Goal: Find specific page/section: Find specific page/section

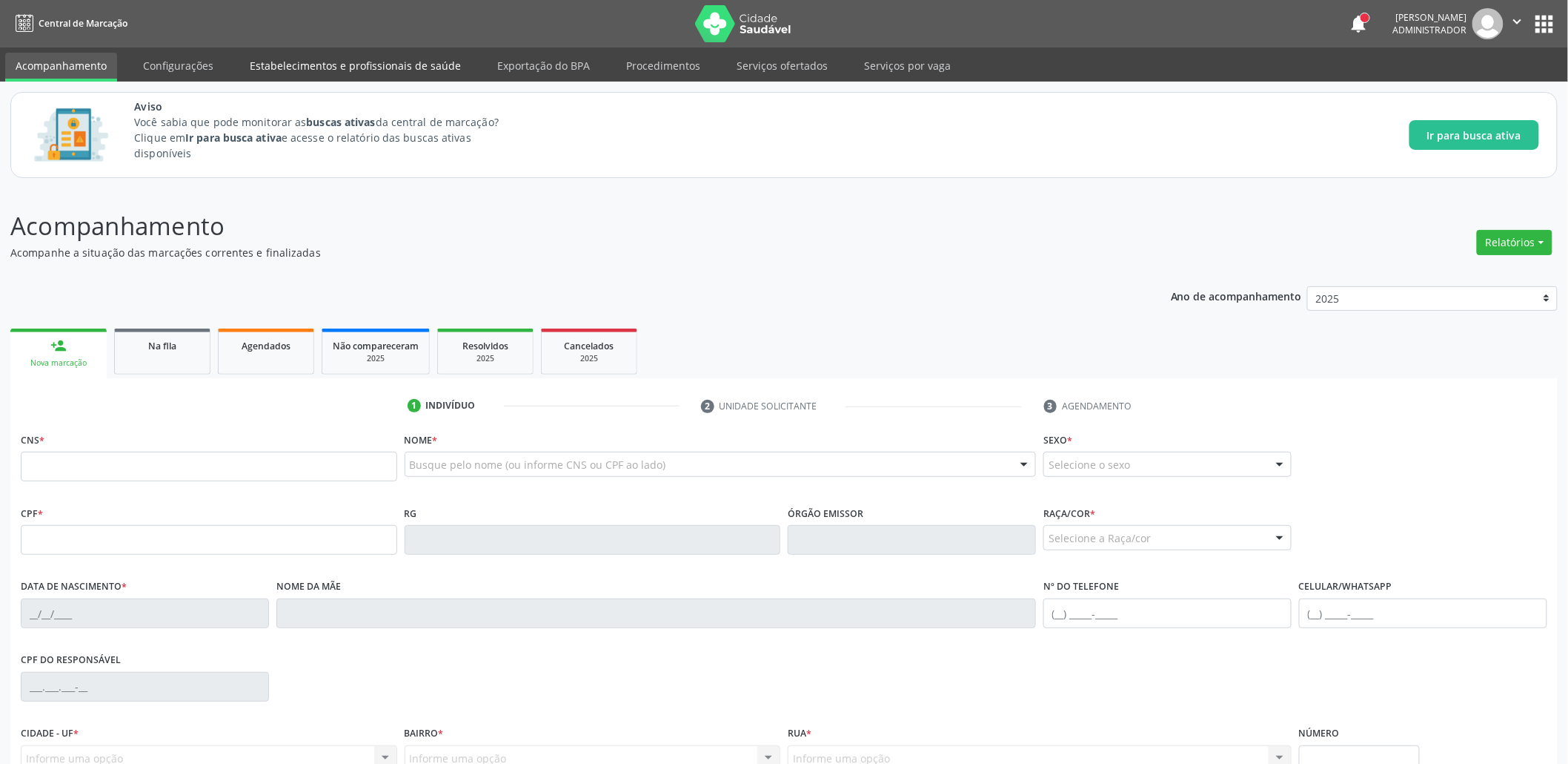
click at [323, 73] on link "Estabelecimentos e profissionais de saúde" at bounding box center [356, 65] width 232 height 26
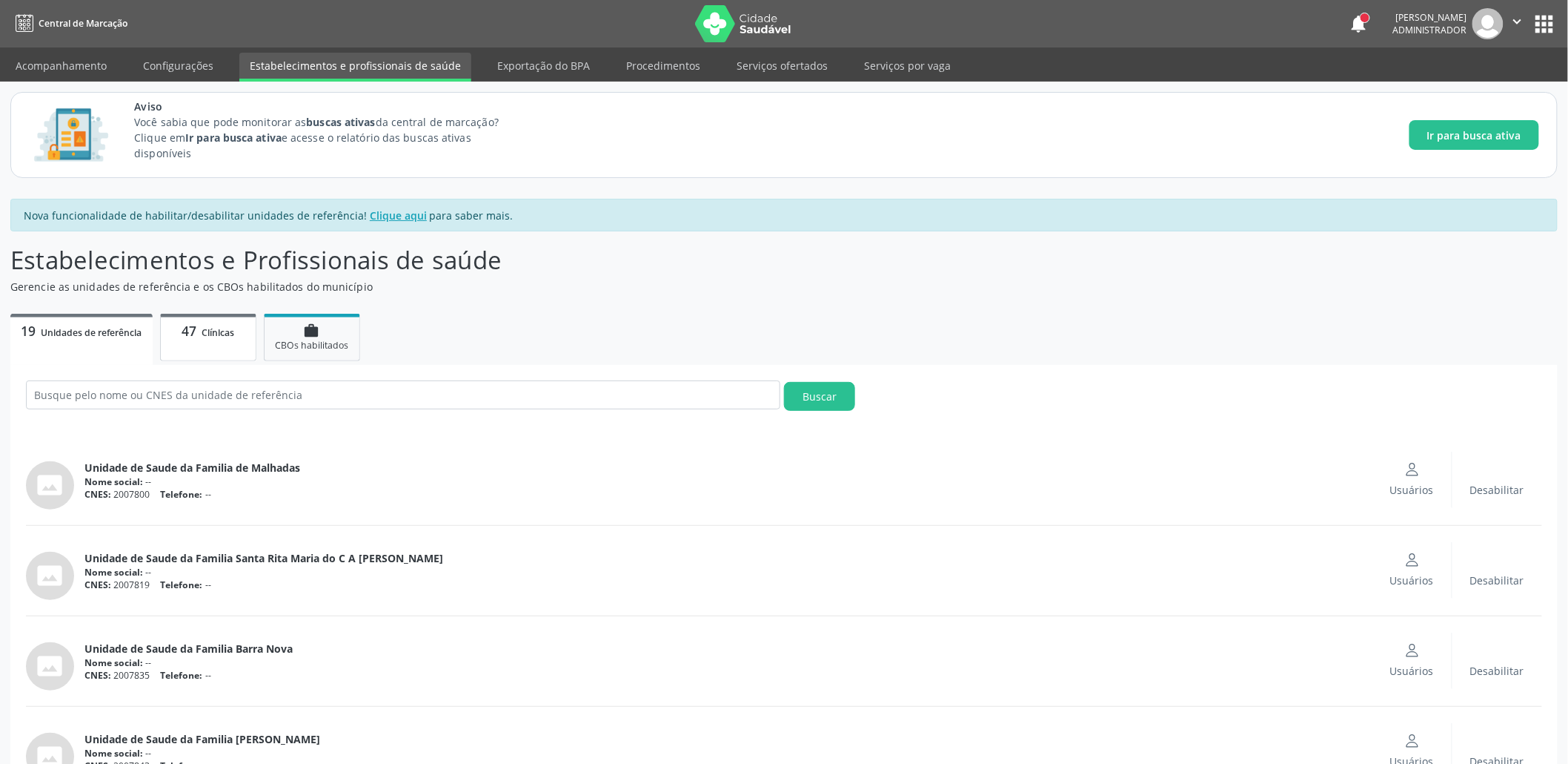
click at [225, 332] on span "Clínicas" at bounding box center [218, 332] width 33 height 13
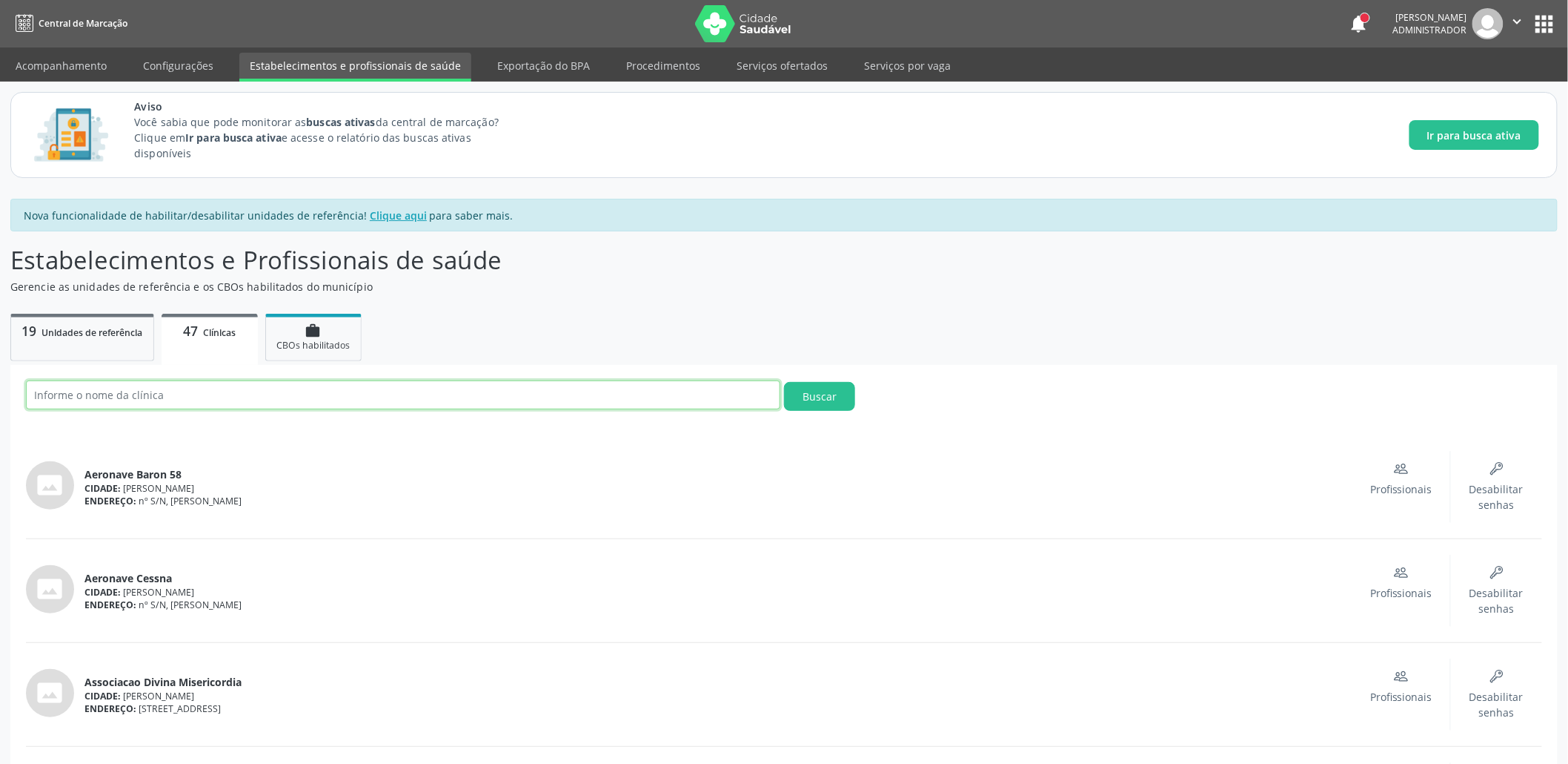
click at [163, 393] on input "text" at bounding box center [403, 394] width 755 height 29
paste input "HOSPITAL GERAL DO ESTADO DR [PERSON_NAME]"
click at [784, 382] on button "Buscar" at bounding box center [820, 395] width 71 height 29
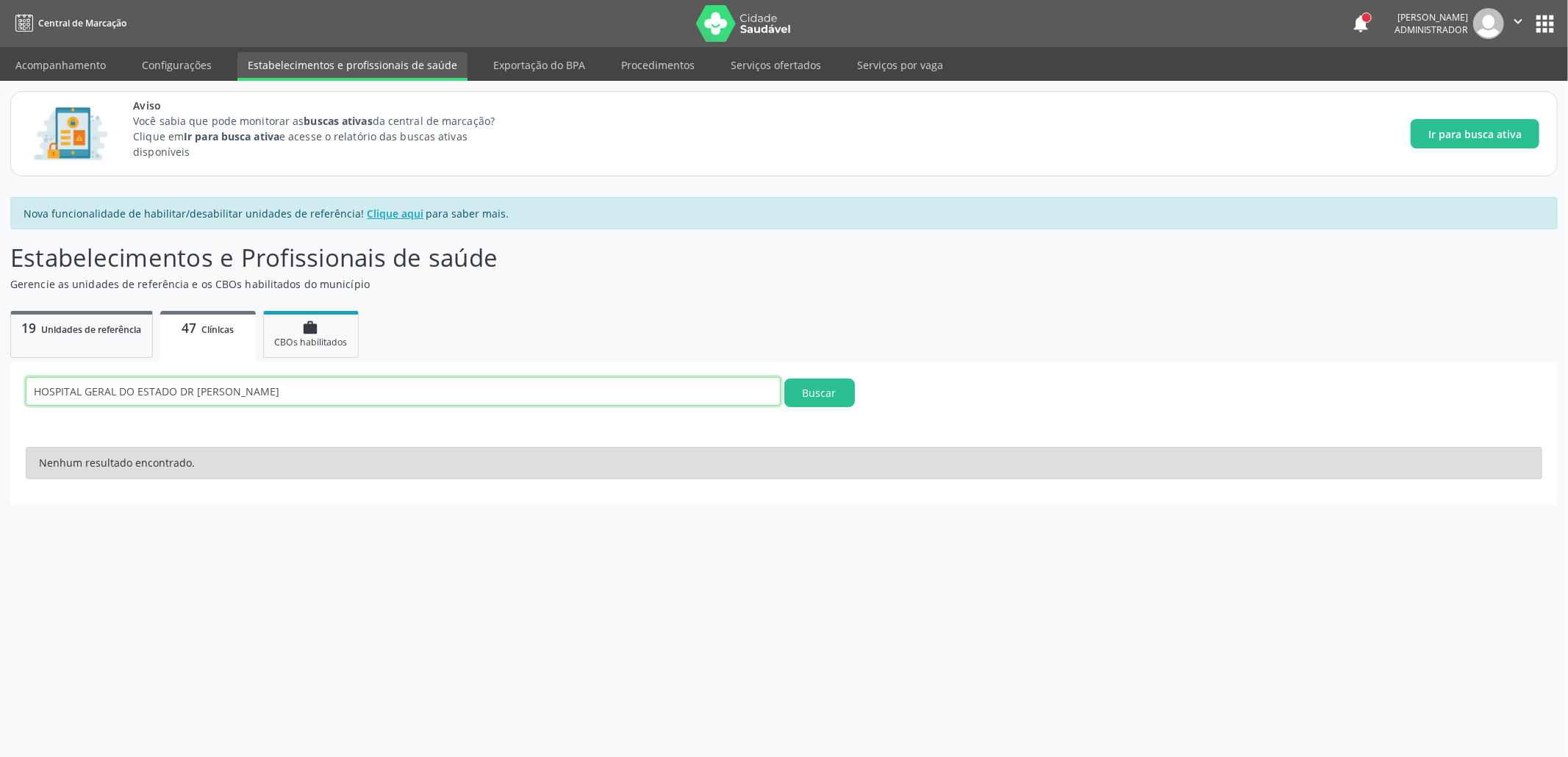
click at [112, 390] on input "HOSPITAL GERAL DO ESTADO DR [PERSON_NAME]" at bounding box center [403, 391] width 755 height 28
type input "h"
type input "Hospital geral"
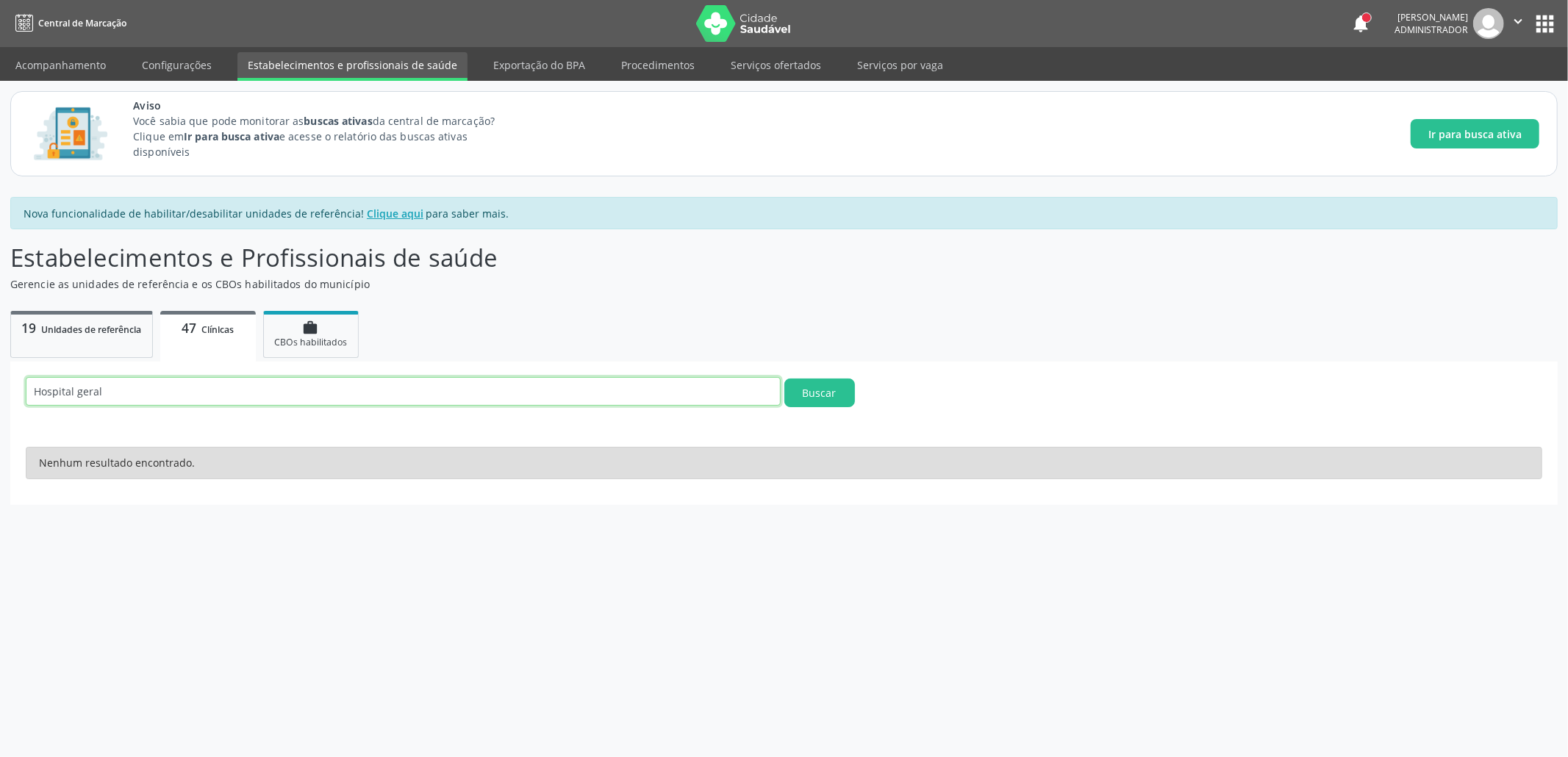
click at [784, 378] on button "Buscar" at bounding box center [819, 392] width 71 height 28
click at [300, 349] on link "work CBOs habilitados" at bounding box center [310, 334] width 95 height 47
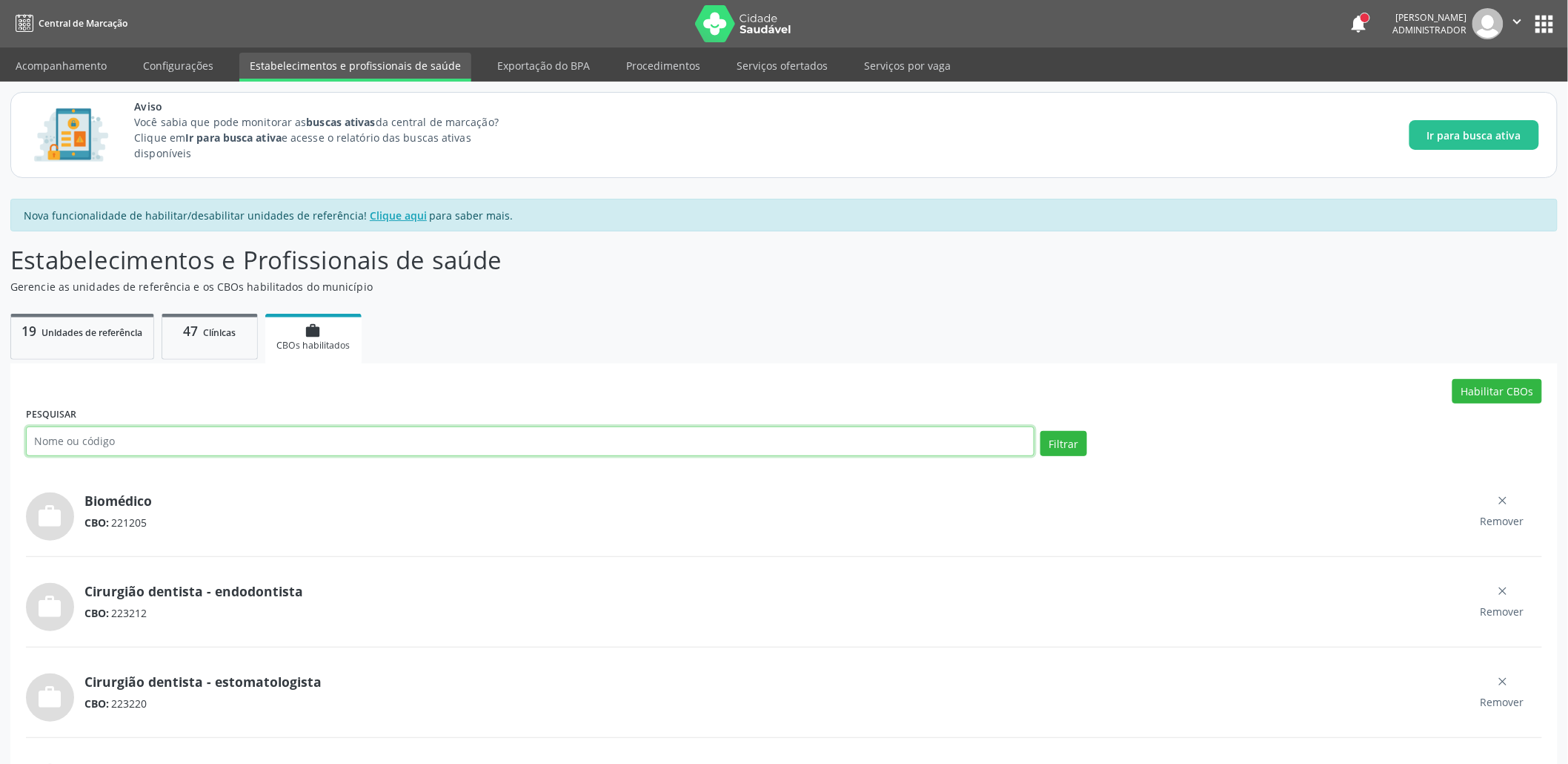
click at [324, 441] on input "text" at bounding box center [530, 441] width 1008 height 30
paste input "223268"
type input "223268"
click at [1041, 431] on button "Filtrar" at bounding box center [1064, 443] width 47 height 25
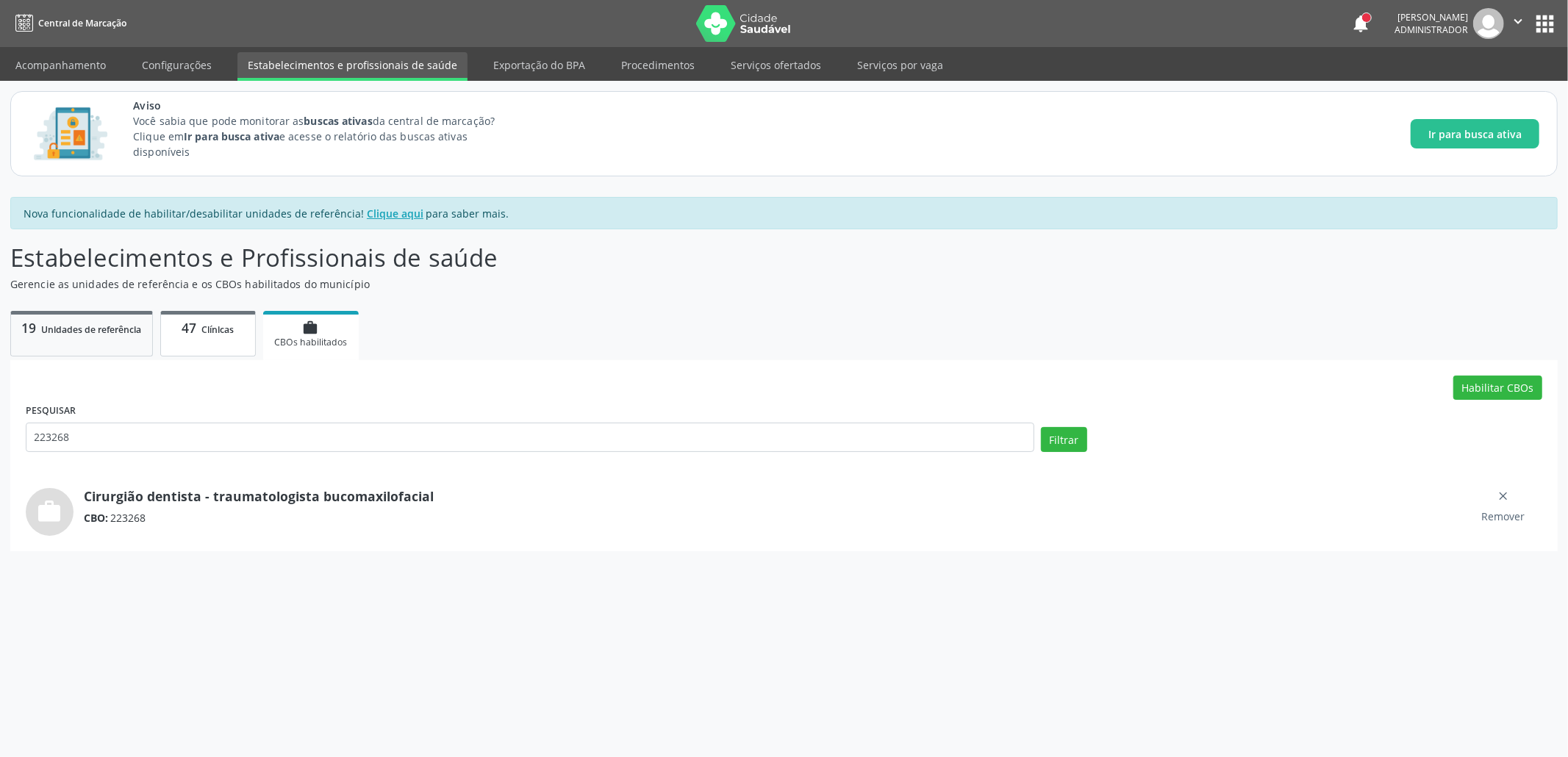
click at [193, 343] on link "47 Clínicas" at bounding box center [207, 333] width 95 height 45
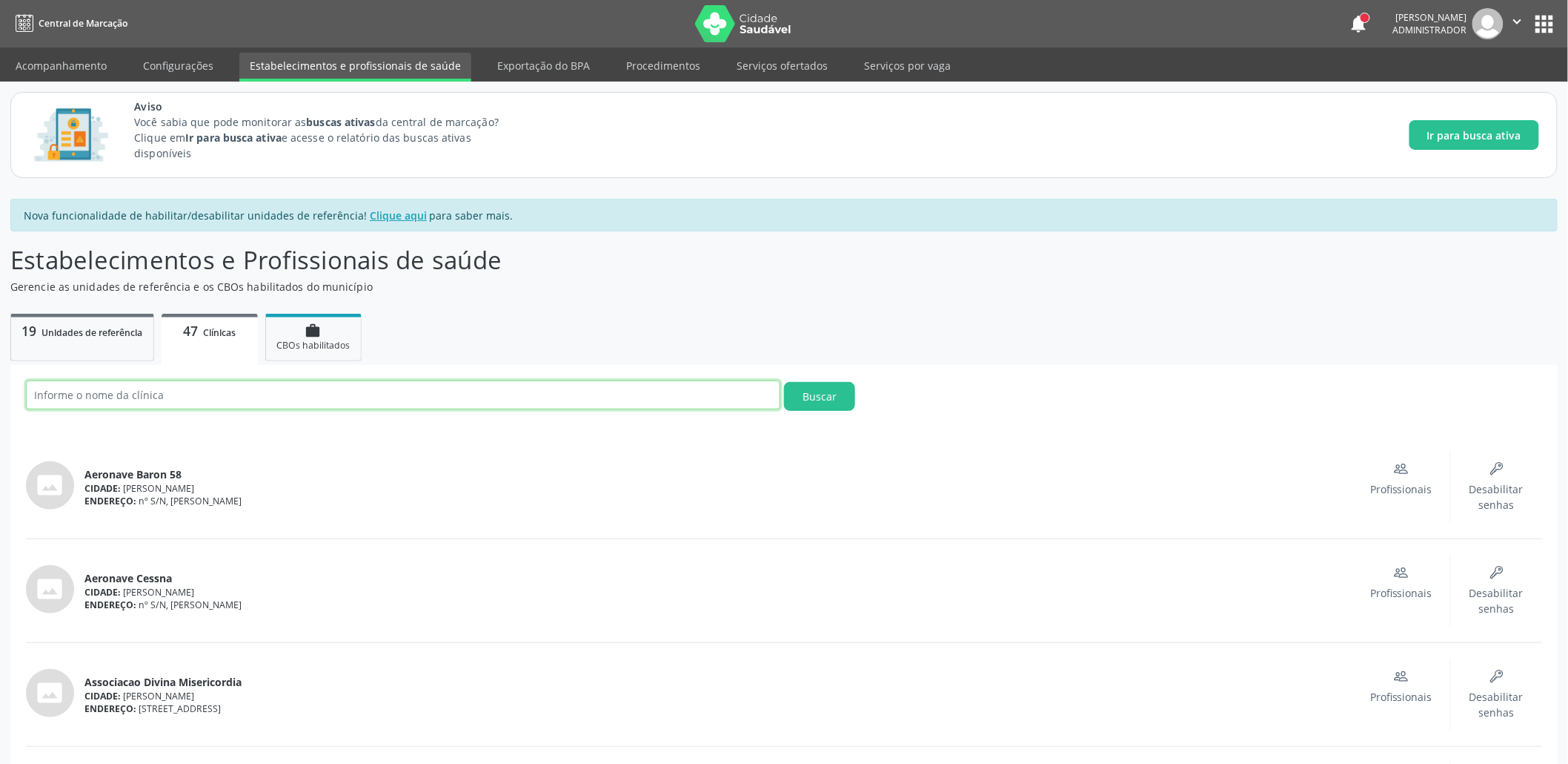
click at [152, 396] on input "text" at bounding box center [403, 394] width 755 height 29
type input "v"
type input "centro municipal"
click at [784, 382] on button "Buscar" at bounding box center [820, 395] width 71 height 29
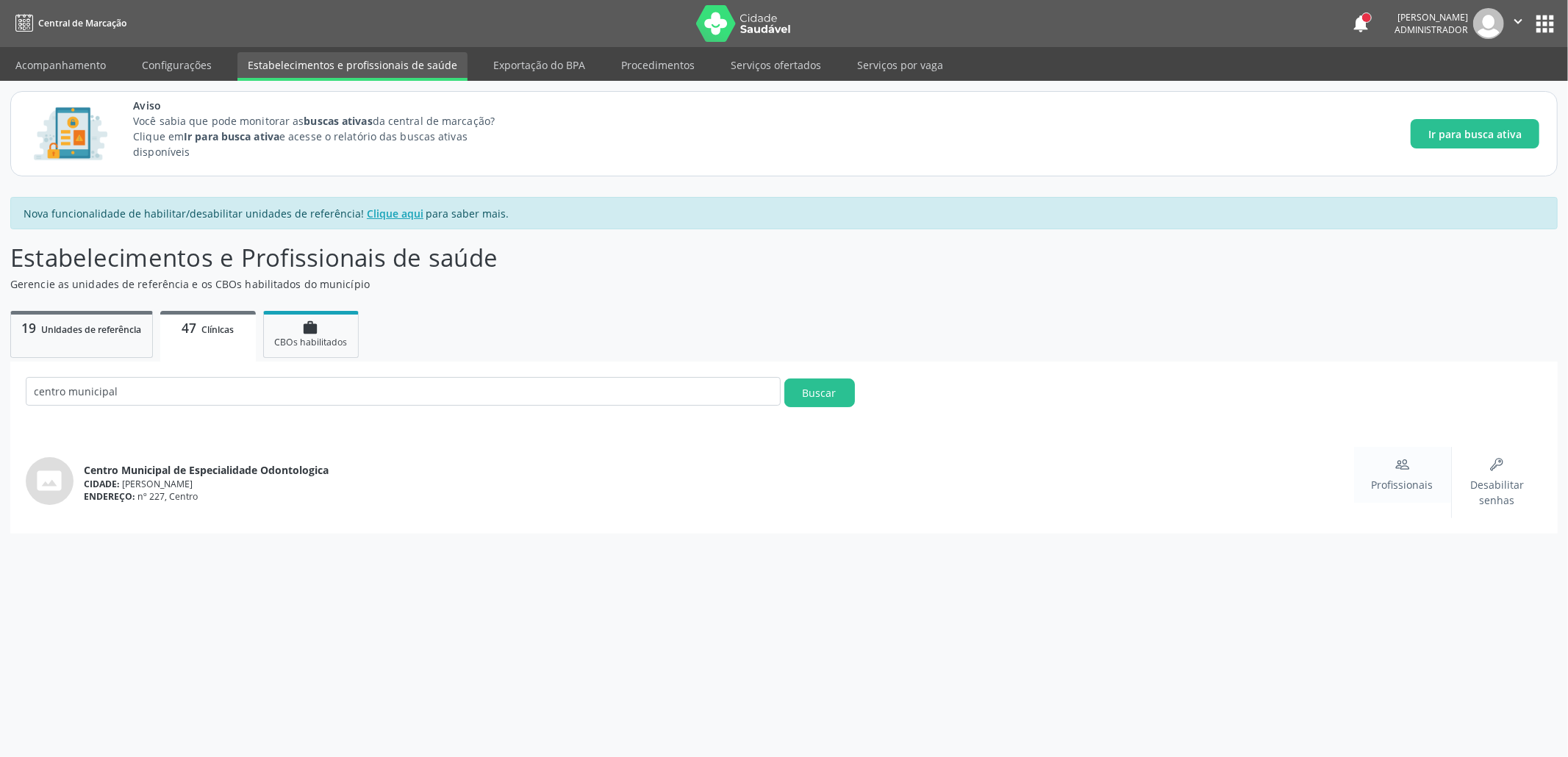
click at [1394, 458] on div "Profissionais" at bounding box center [1402, 474] width 62 height 35
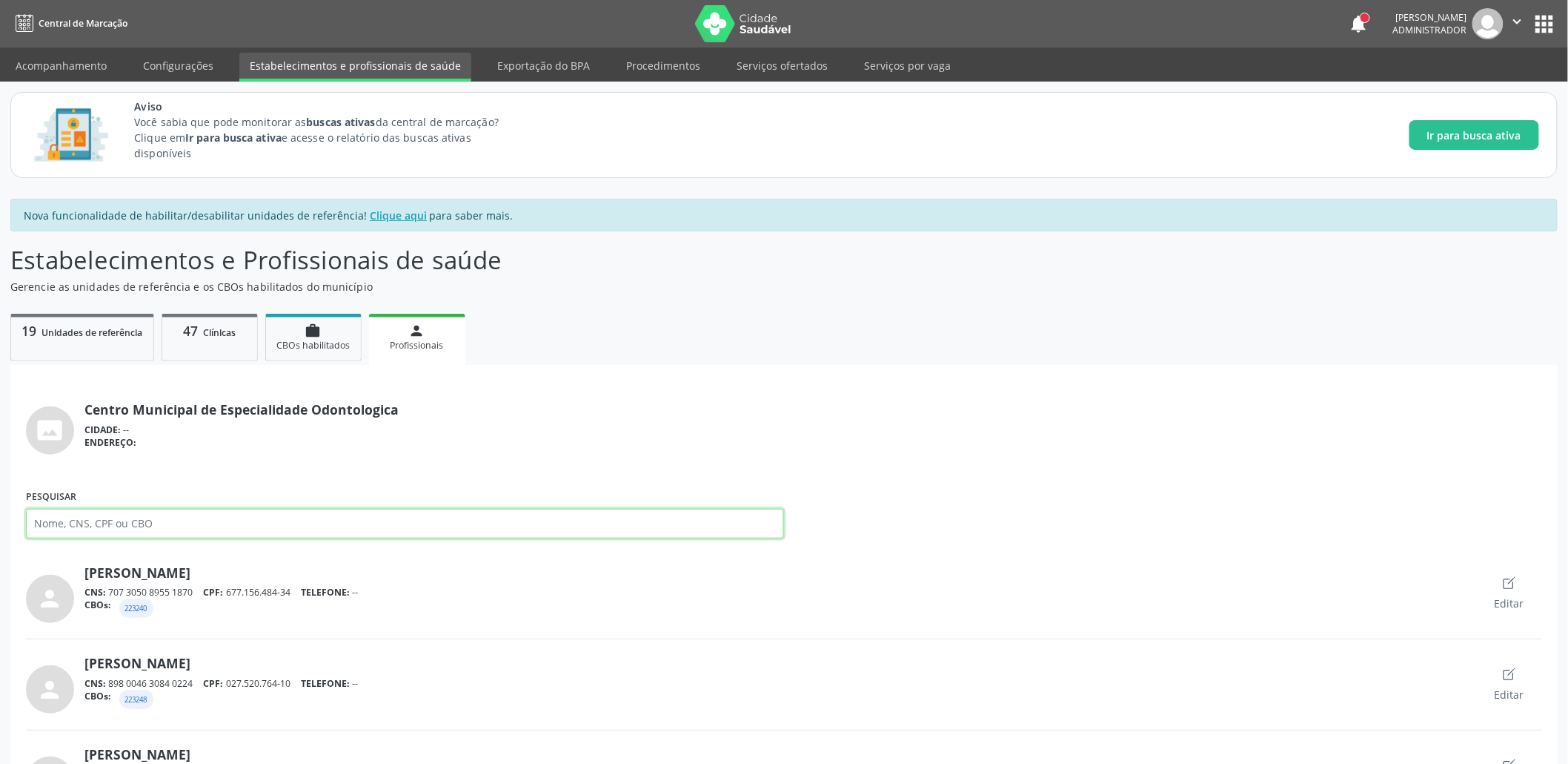
click at [134, 515] on input "Pesquisar" at bounding box center [404, 523] width 758 height 30
paste input "[PERSON_NAME] [PERSON_NAME]"
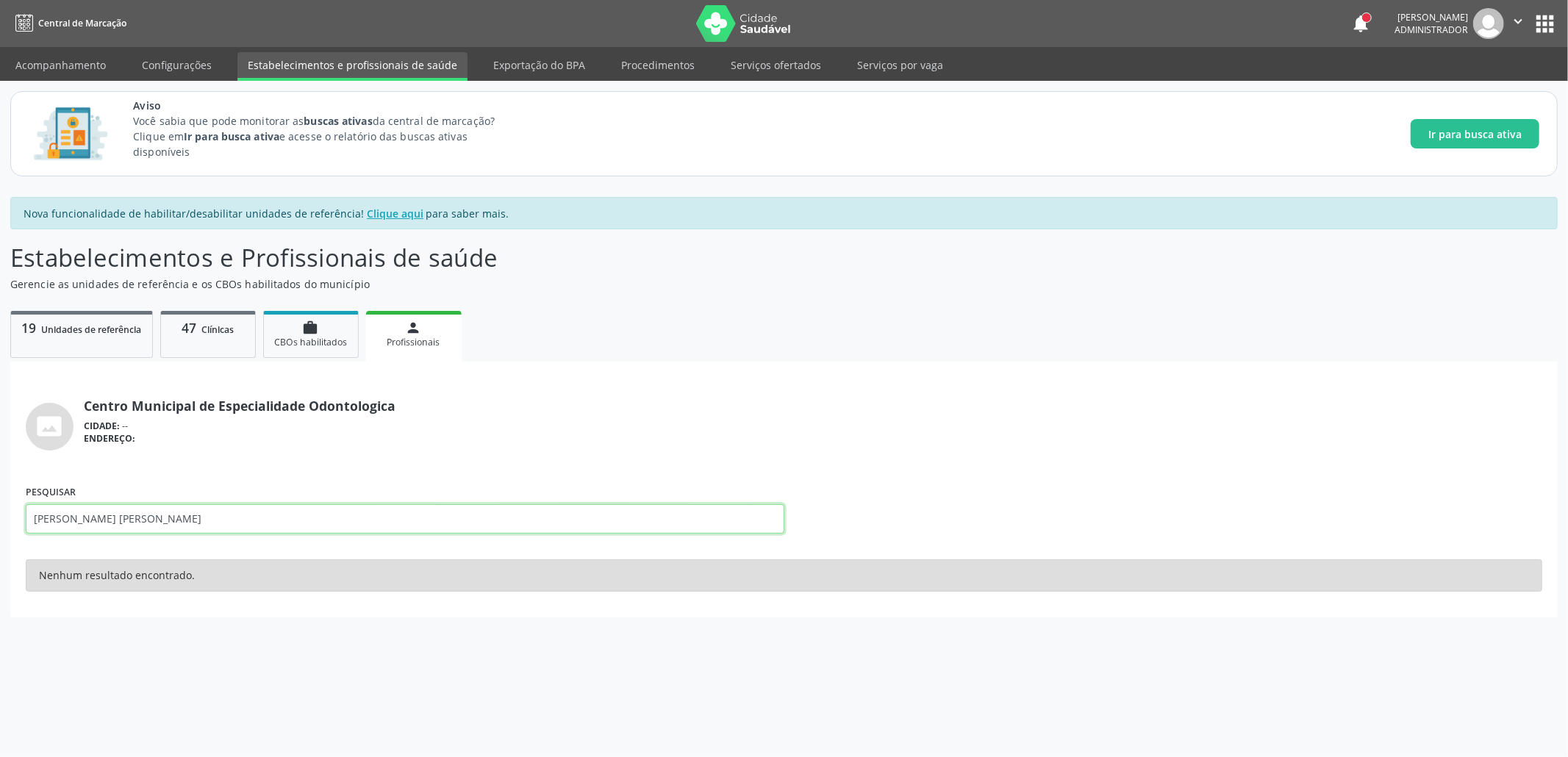
type input "[PERSON_NAME] [PERSON_NAME]"
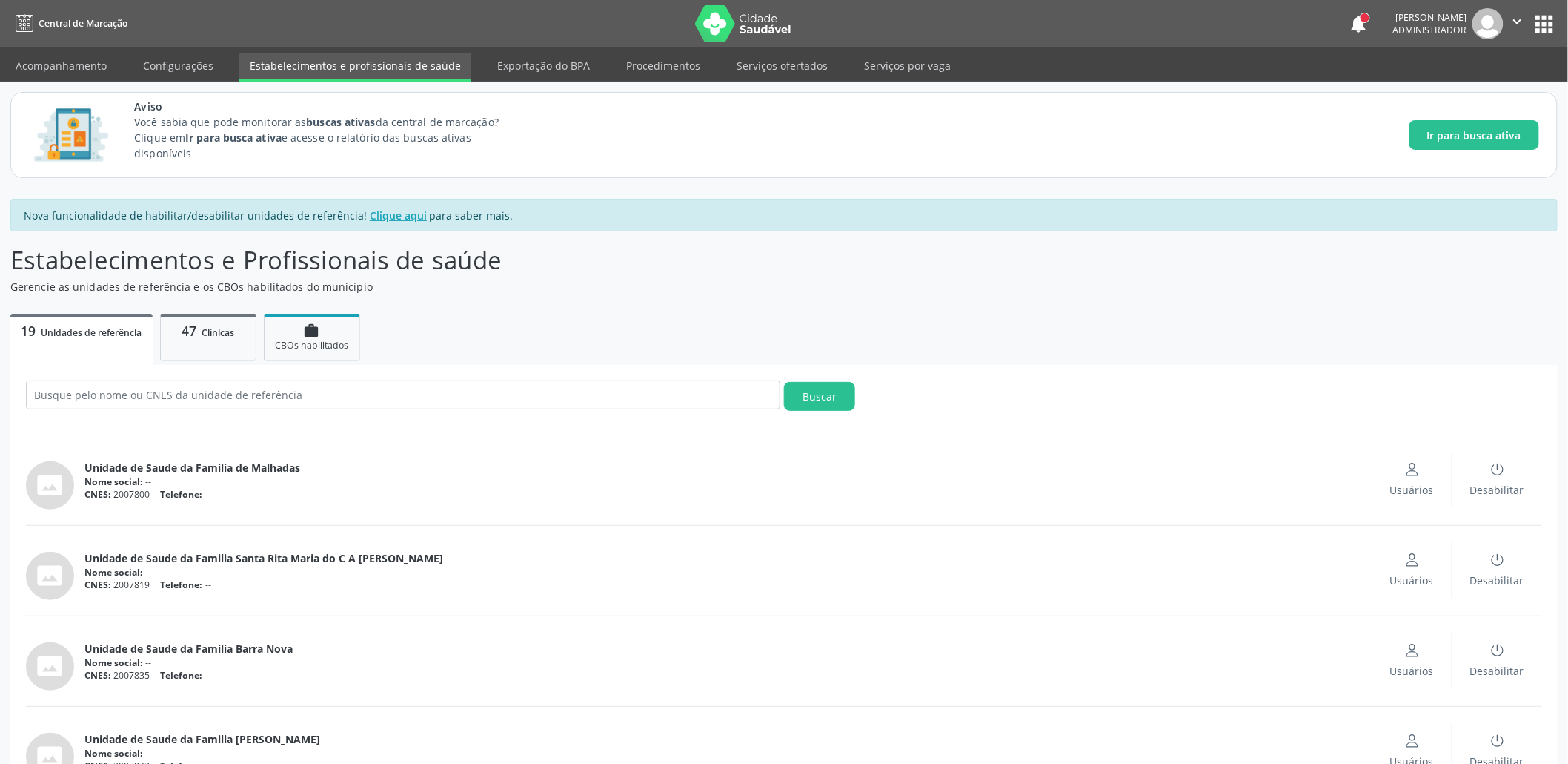
click at [148, 337] on link "19 Unidades de referência" at bounding box center [81, 339] width 143 height 52
click at [228, 326] on span "Clínicas" at bounding box center [218, 332] width 33 height 13
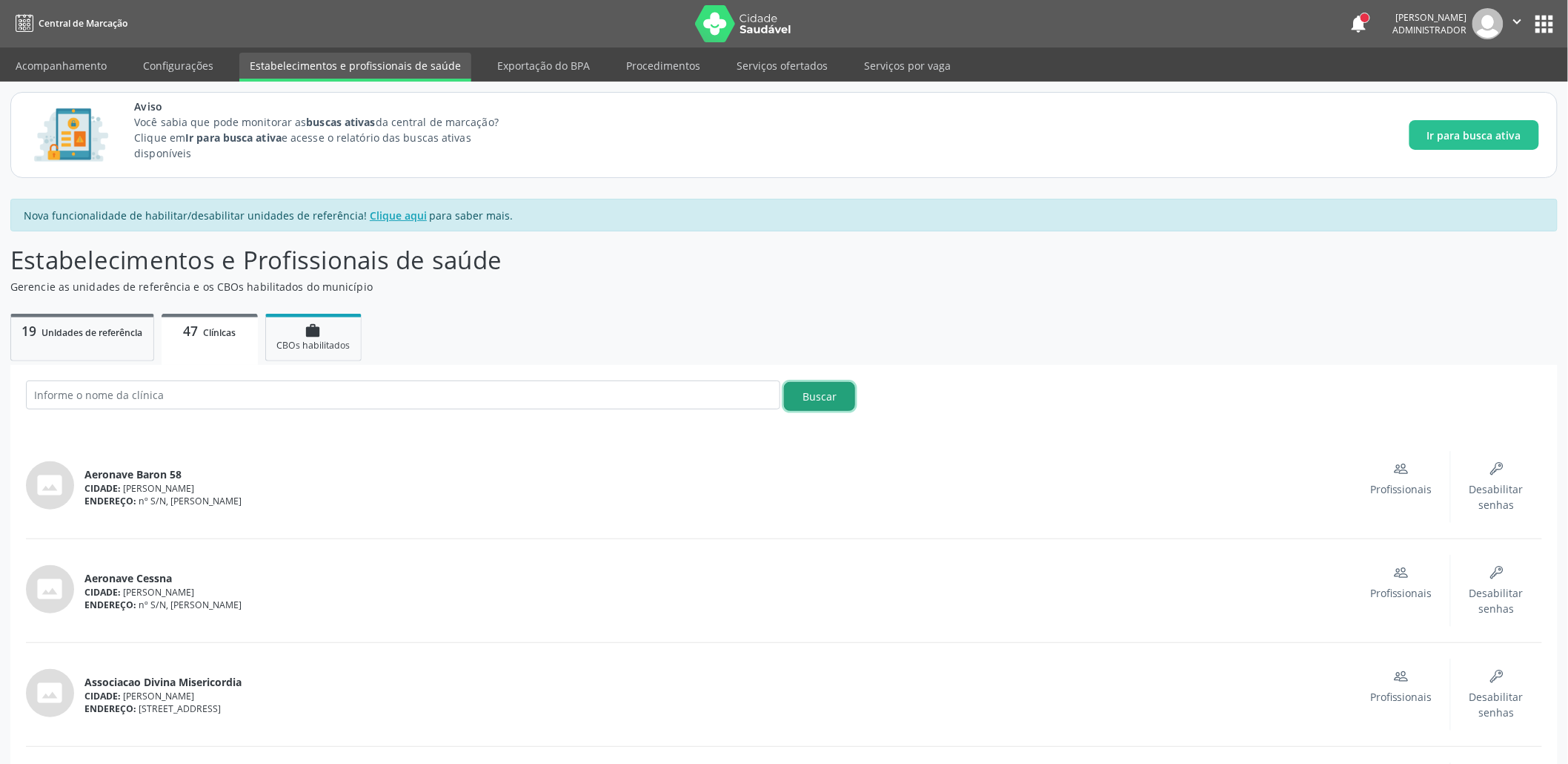
click at [828, 400] on button "Buscar" at bounding box center [820, 395] width 71 height 29
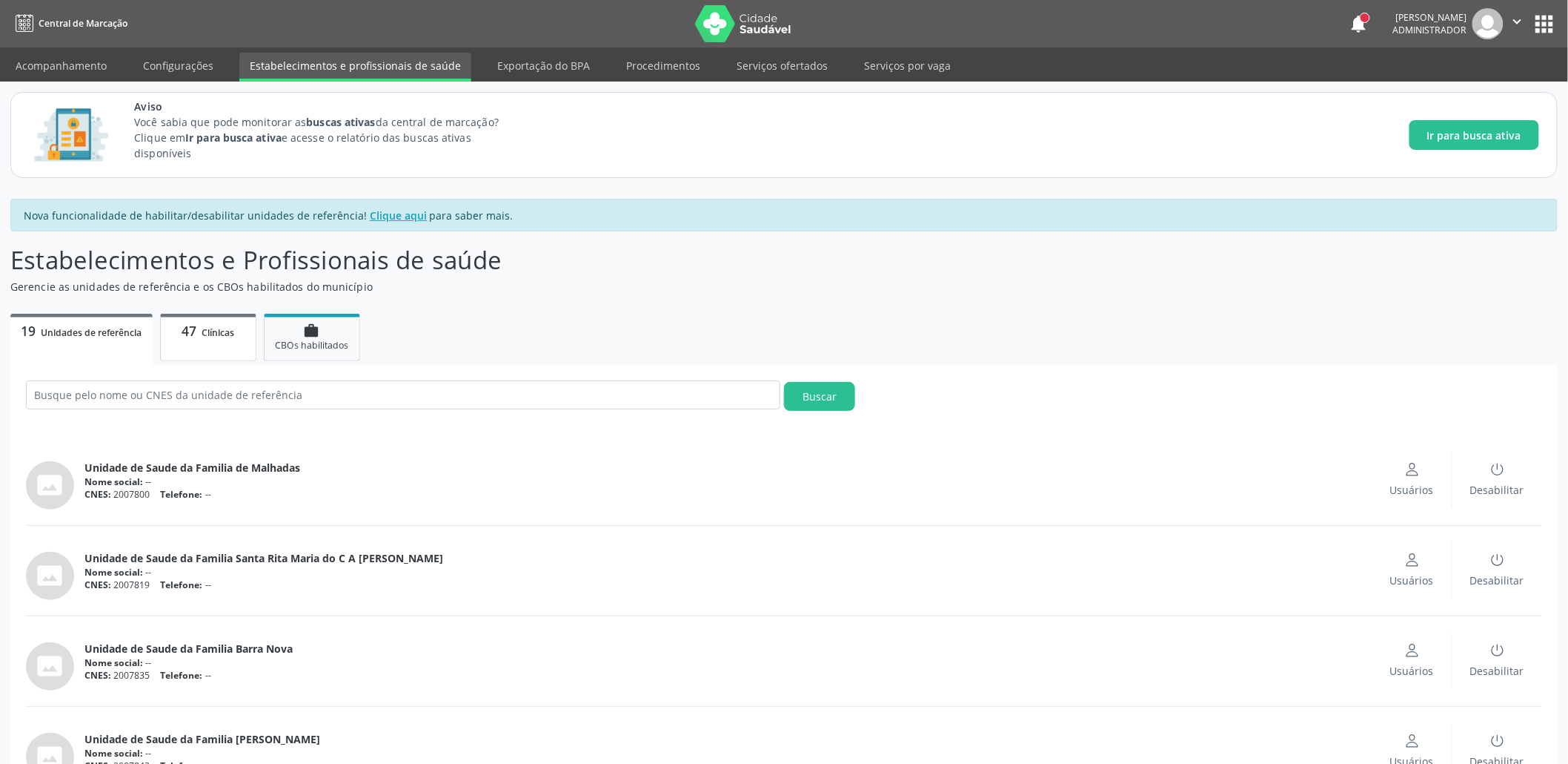
click at [234, 336] on span "Clínicas" at bounding box center [218, 332] width 33 height 13
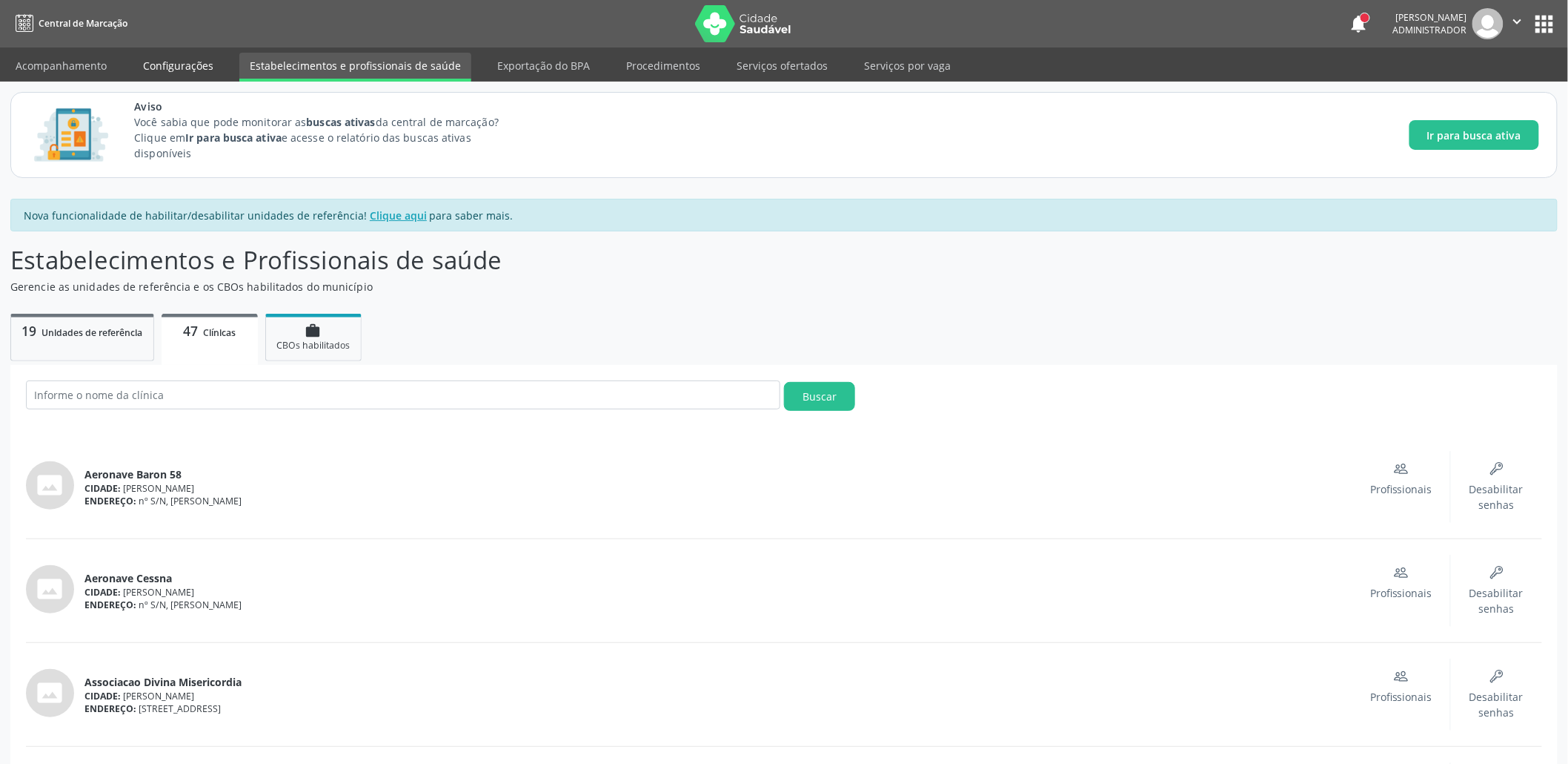
click at [160, 68] on link "Configurações" at bounding box center [178, 65] width 91 height 26
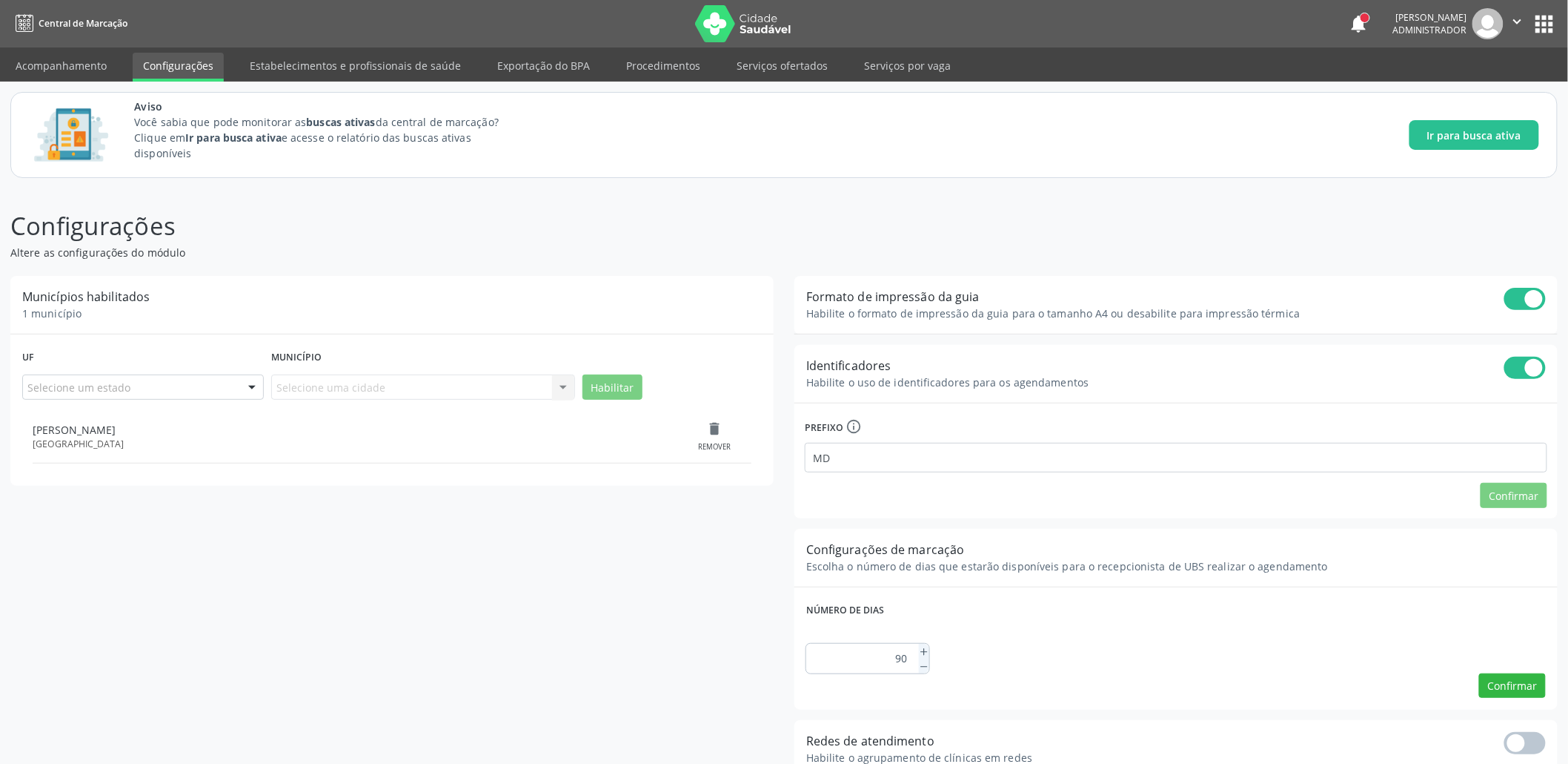
click at [1544, 14] on button "apps" at bounding box center [1545, 24] width 26 height 26
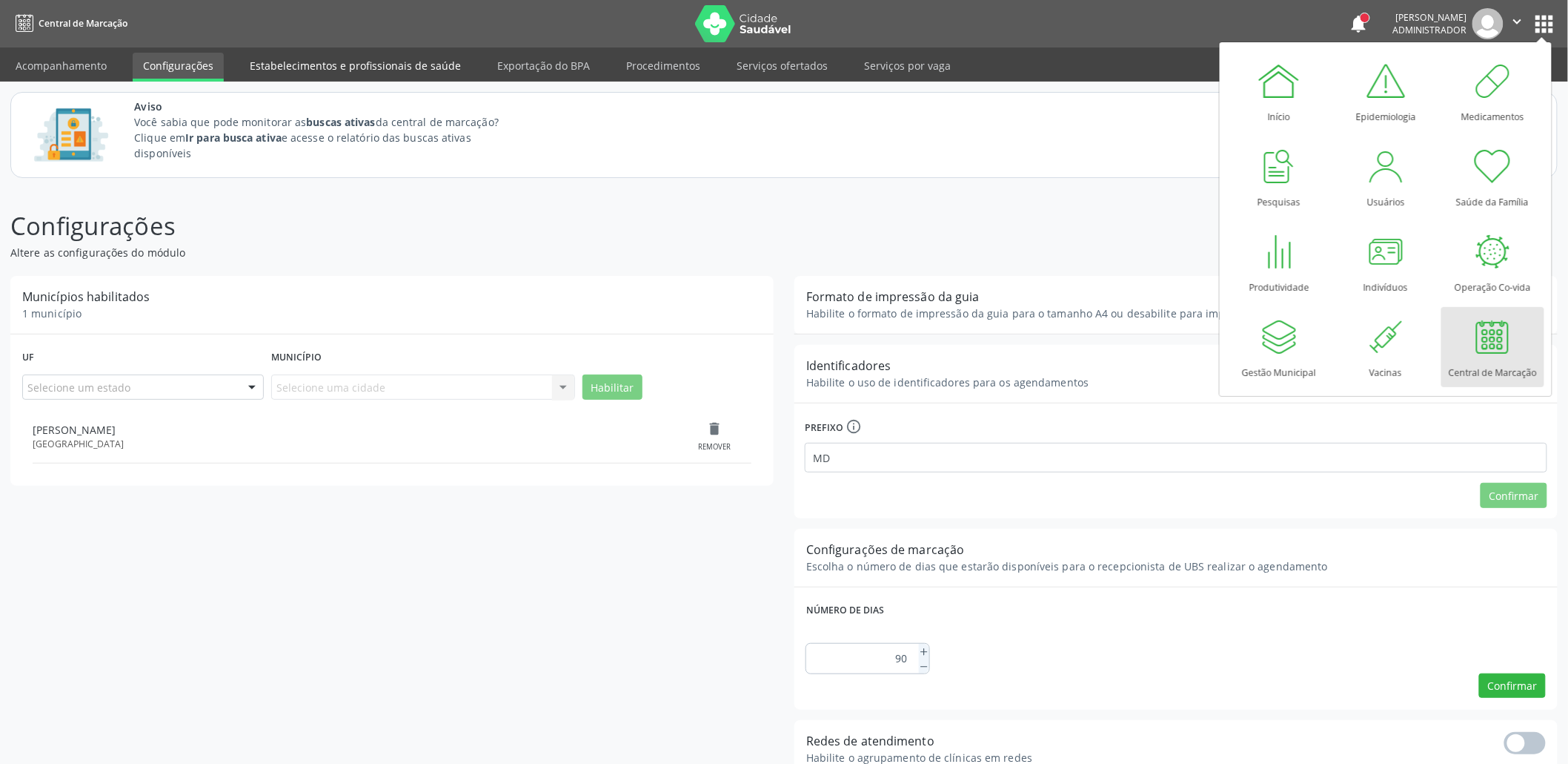
click at [378, 59] on link "Estabelecimentos e profissionais de saúde" at bounding box center [356, 65] width 232 height 26
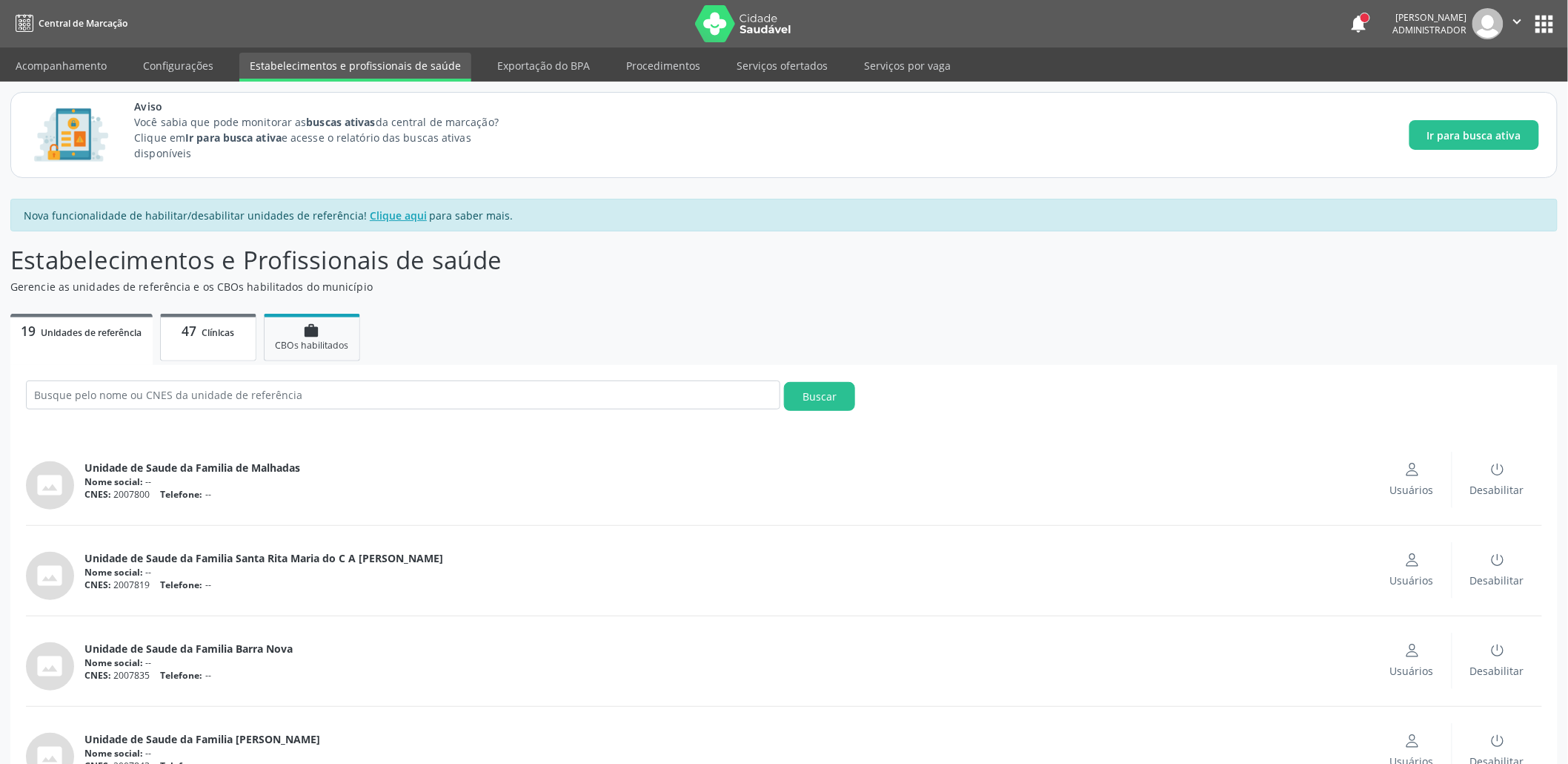
click at [208, 353] on link "47 Clínicas" at bounding box center [208, 337] width 96 height 48
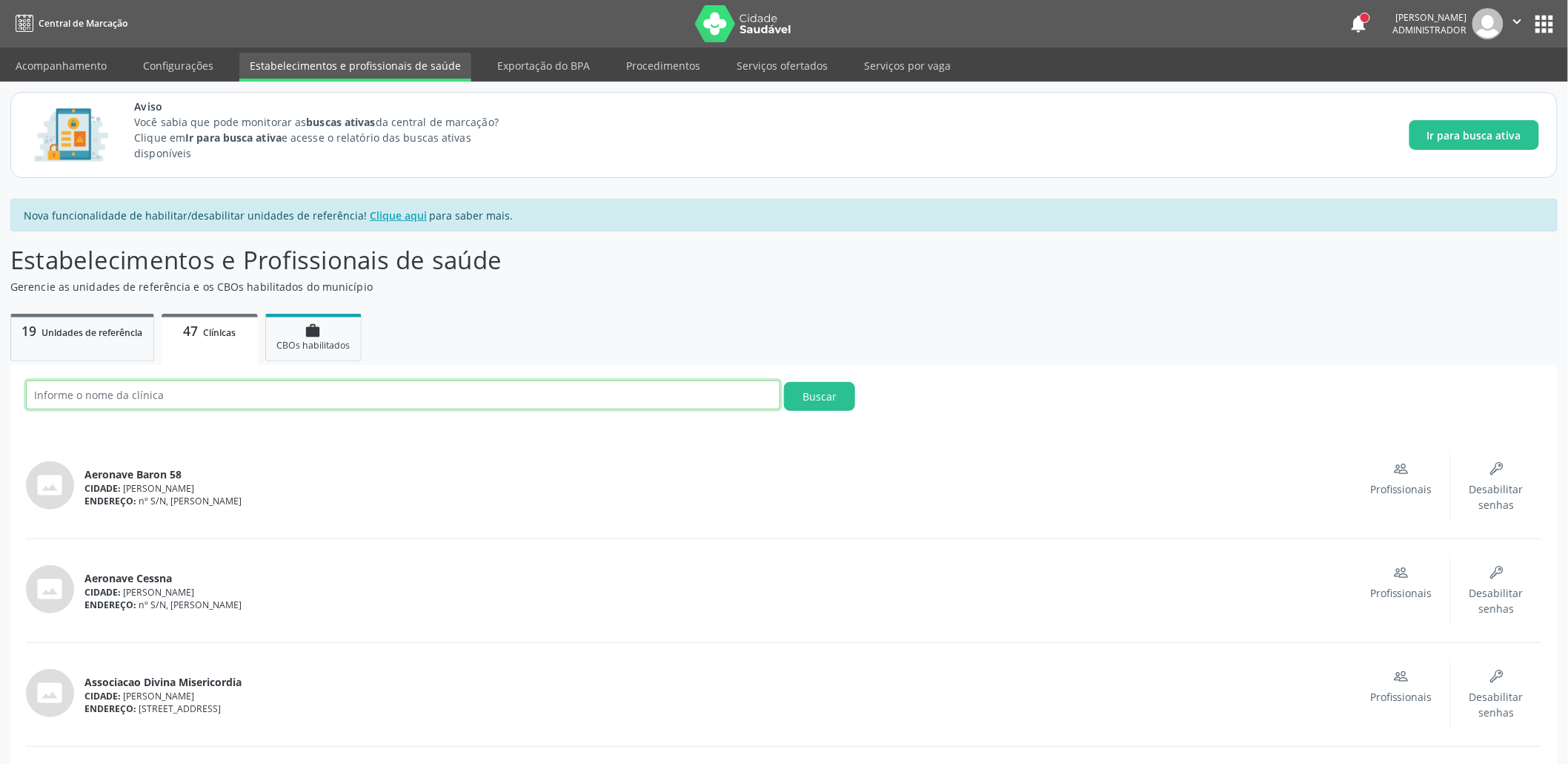
click at [157, 398] on input "text" at bounding box center [403, 394] width 755 height 29
paste input "7061676"
type input "7061676"
click at [784, 382] on button "Buscar" at bounding box center [820, 395] width 71 height 29
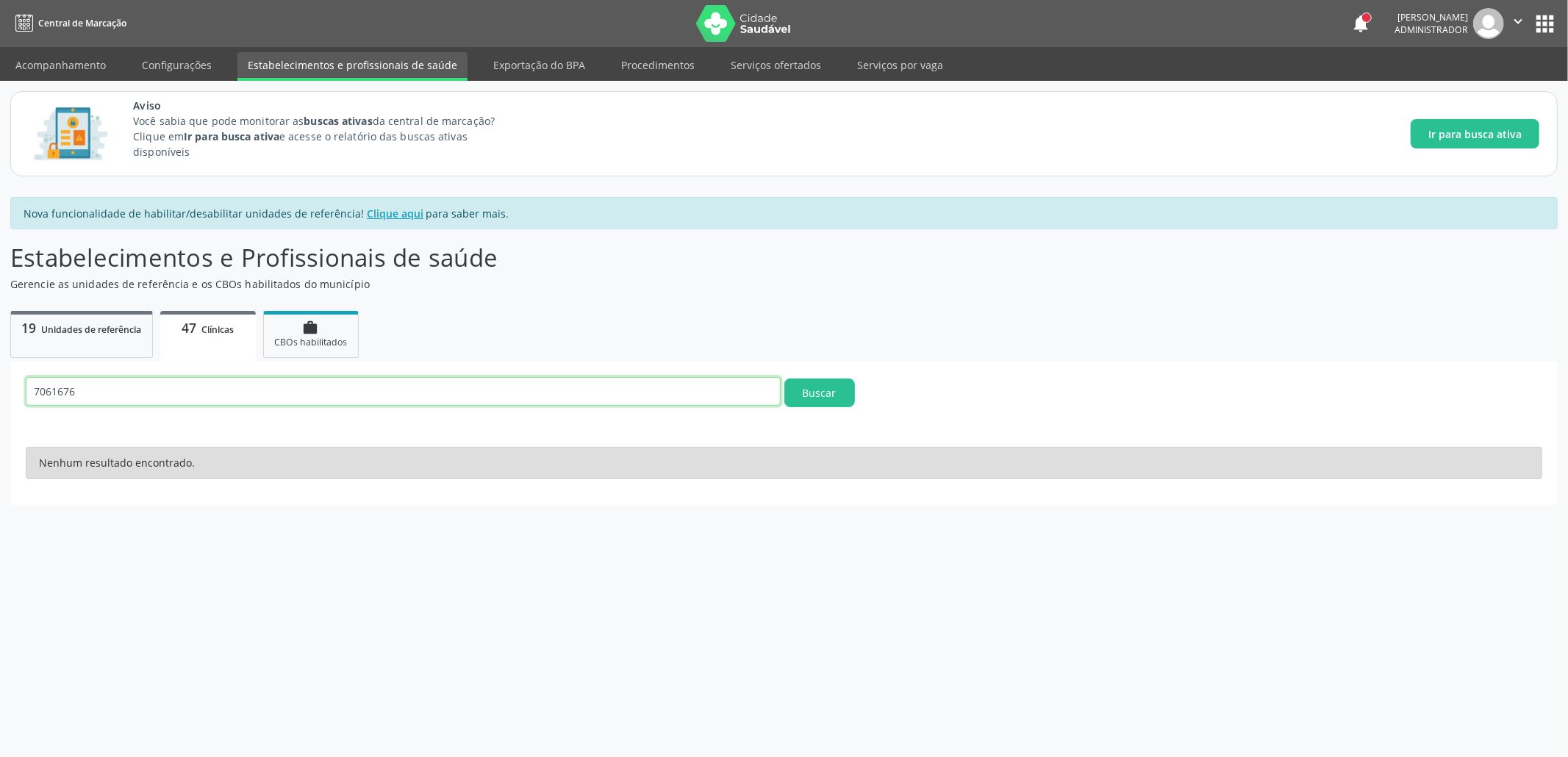
click at [73, 389] on input "7061676" at bounding box center [403, 391] width 755 height 28
click at [784, 378] on button "Buscar" at bounding box center [819, 392] width 71 height 28
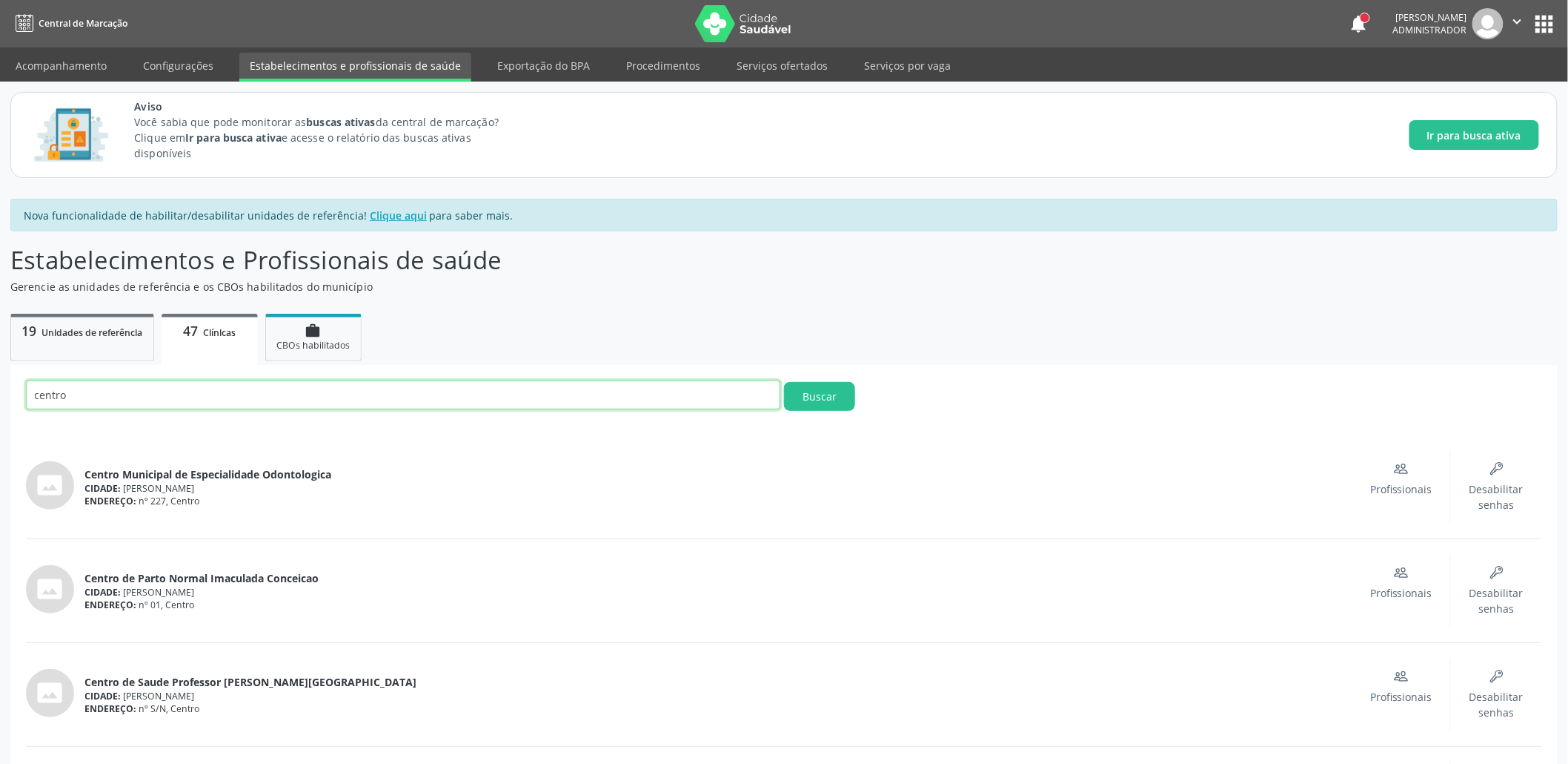
click at [145, 385] on input "centro" at bounding box center [403, 394] width 755 height 29
type input "centro municipal"
click at [807, 393] on button "Buscar" at bounding box center [820, 395] width 71 height 29
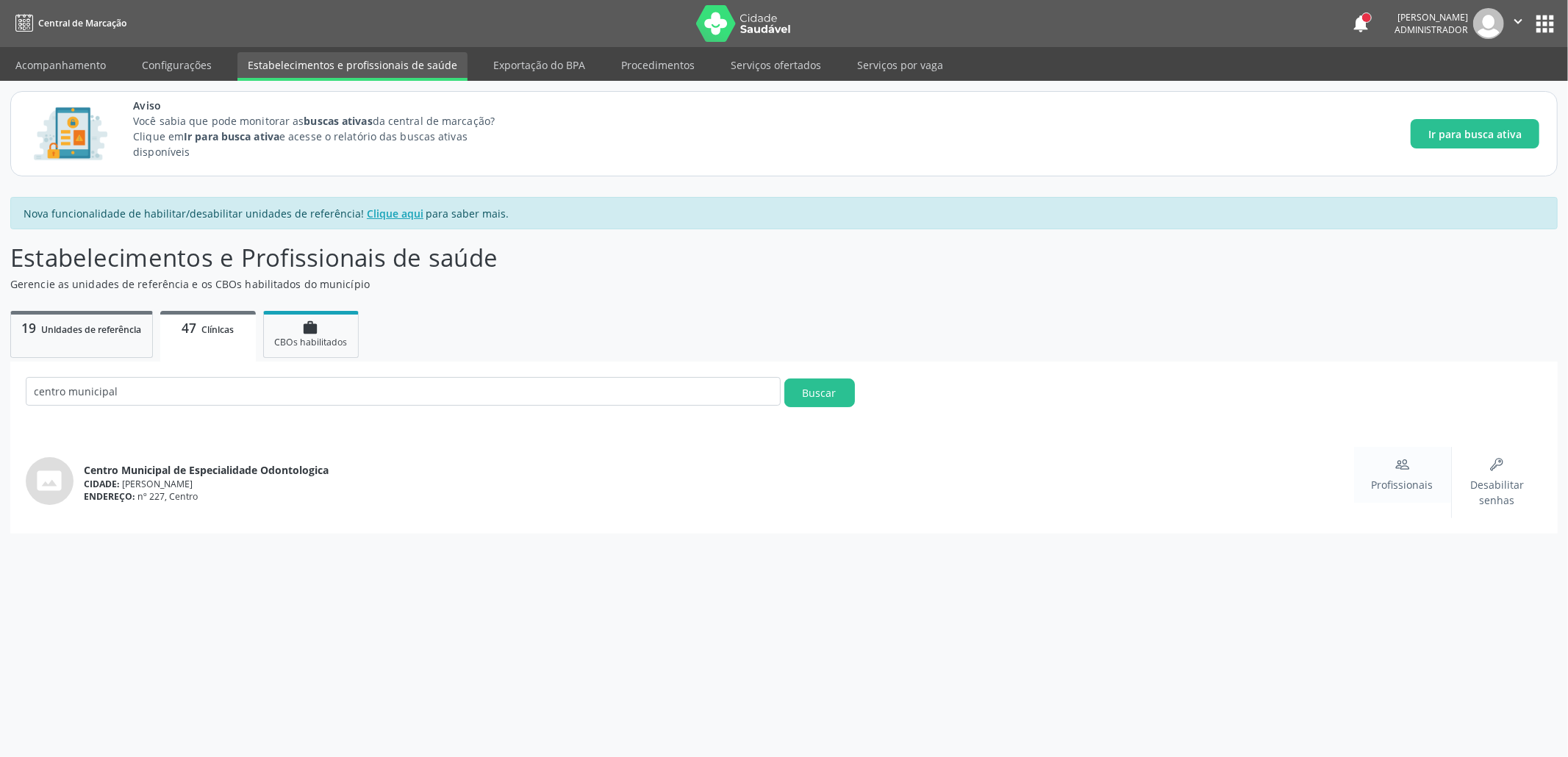
click at [1402, 469] on icon "People" at bounding box center [1402, 463] width 15 height 15
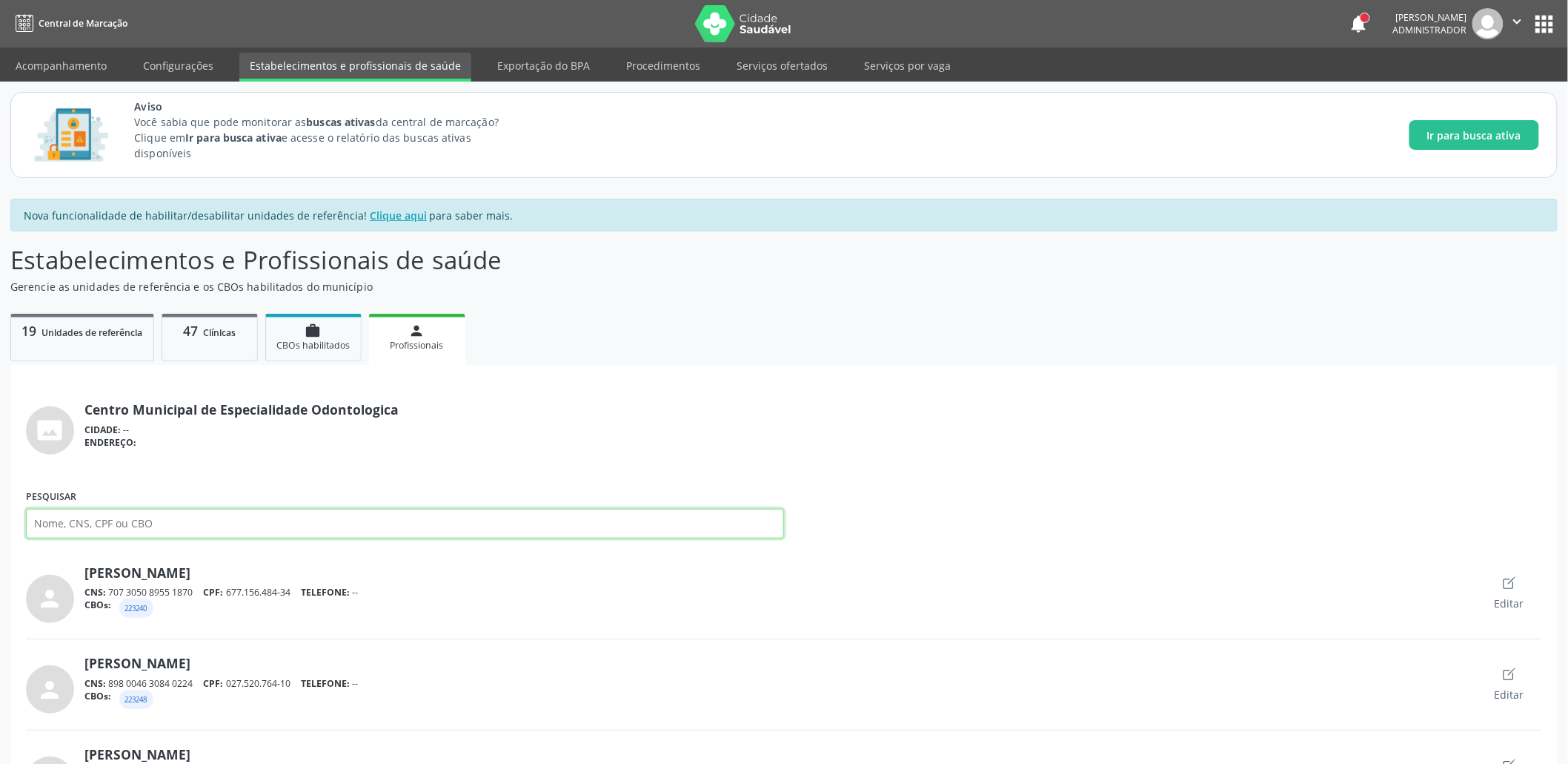
click at [200, 522] on input "Pesquisar" at bounding box center [404, 523] width 758 height 30
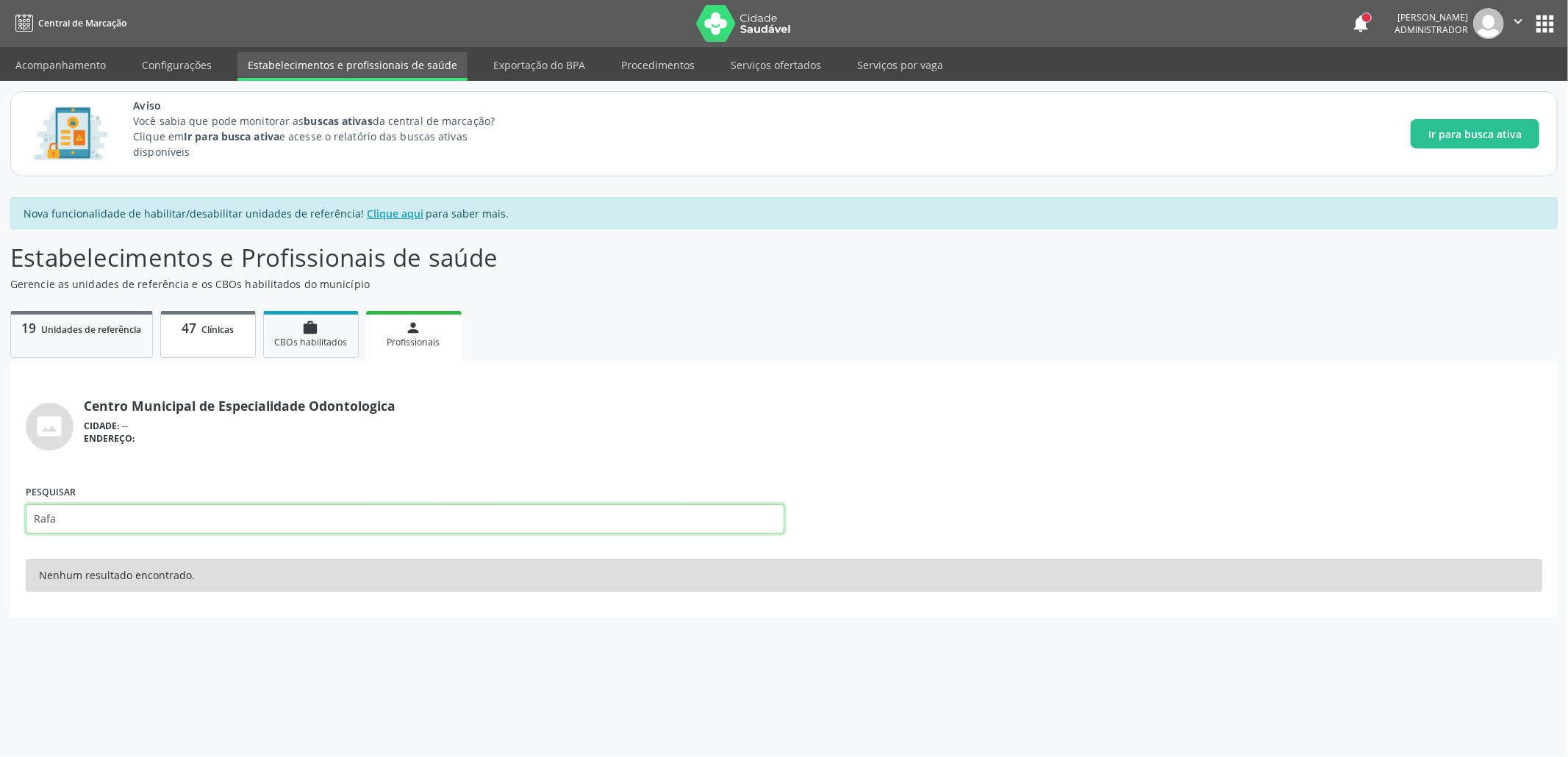
type input "Rafa"
click at [211, 332] on span "Clínicas" at bounding box center [217, 329] width 32 height 13
